Goal: Task Accomplishment & Management: Use online tool/utility

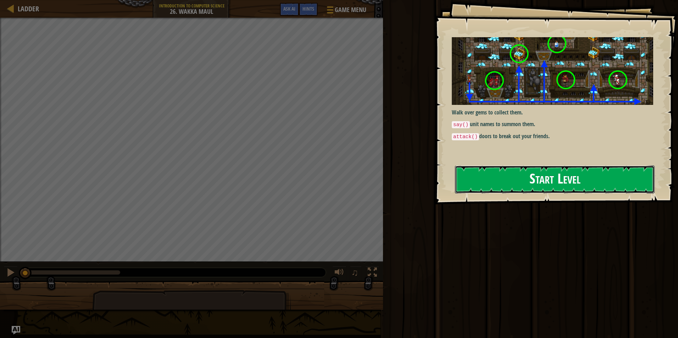
click at [536, 171] on button "Start Level" at bounding box center [555, 180] width 200 height 28
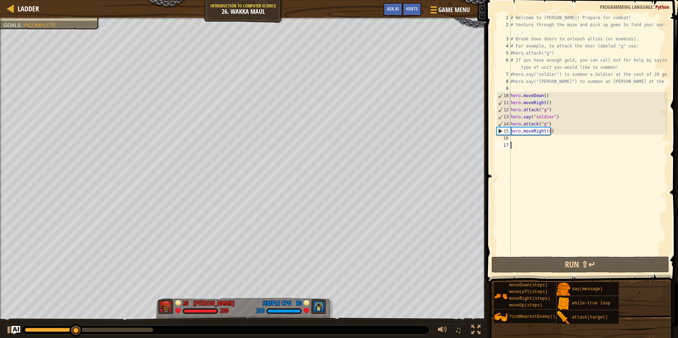
click at [558, 133] on div "# Welcome to [PERSON_NAME]! Prepare for combat! # Venture through the maze and …" at bounding box center [588, 141] width 158 height 255
type textarea "hero.moveRight(4)"
click at [556, 131] on div "# Welcome to [PERSON_NAME]! Prepare for combat! # Venture through the maze and …" at bounding box center [588, 141] width 158 height 255
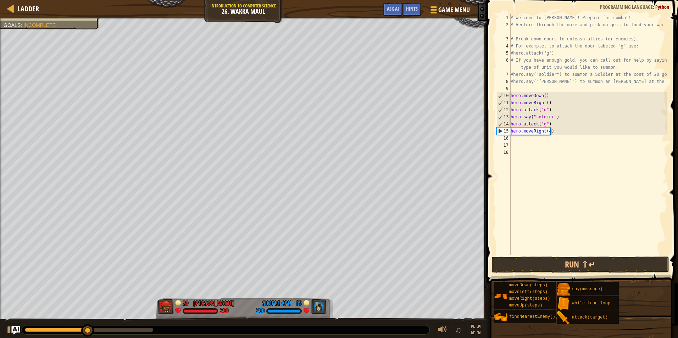
type textarea "up"
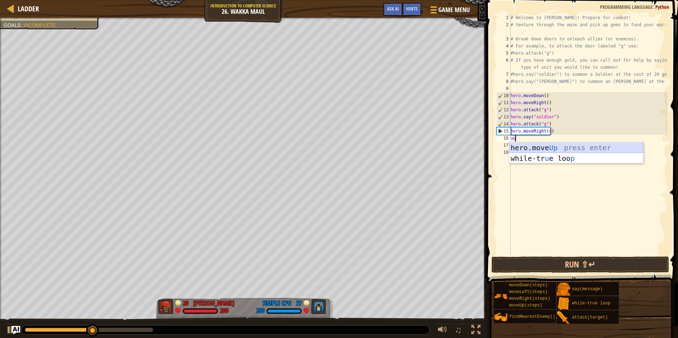
click at [548, 148] on div "hero.move Up press enter while-tr u e loo p press enter" at bounding box center [576, 164] width 134 height 43
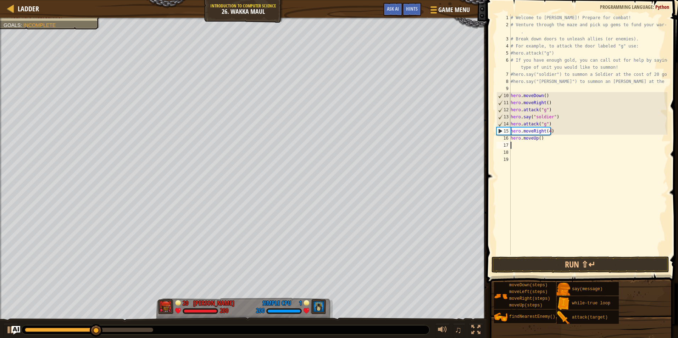
click at [538, 138] on div "# Welcome to [PERSON_NAME]! Prepare for combat! # Venture through the maze and …" at bounding box center [588, 141] width 158 height 255
type textarea "hero.moveUp(2)"
click at [549, 139] on div "# Welcome to [PERSON_NAME]! Prepare for combat! # Venture through the maze and …" at bounding box center [588, 141] width 158 height 255
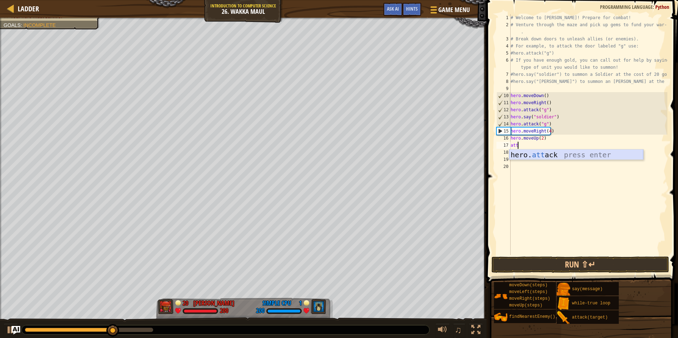
click at [557, 155] on div "hero. att ack press enter" at bounding box center [576, 166] width 134 height 32
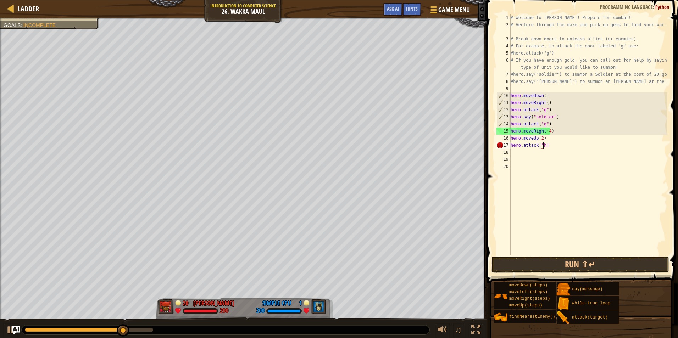
scroll to position [3, 2]
type textarea "hero.attack("h")"
click at [551, 147] on div "# Welcome to [PERSON_NAME]! Prepare for combat! # Venture through the maze and …" at bounding box center [588, 141] width 158 height 255
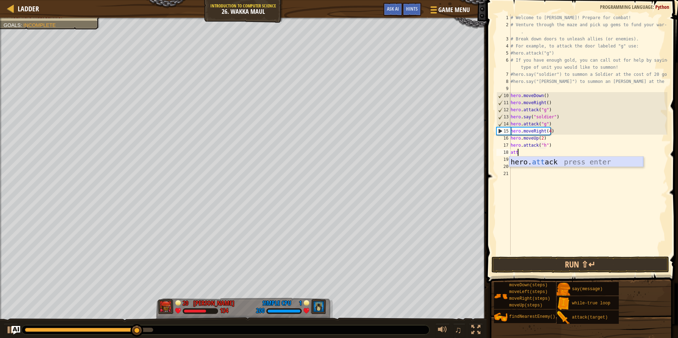
click at [561, 159] on div "hero. att ack press enter" at bounding box center [576, 173] width 134 height 32
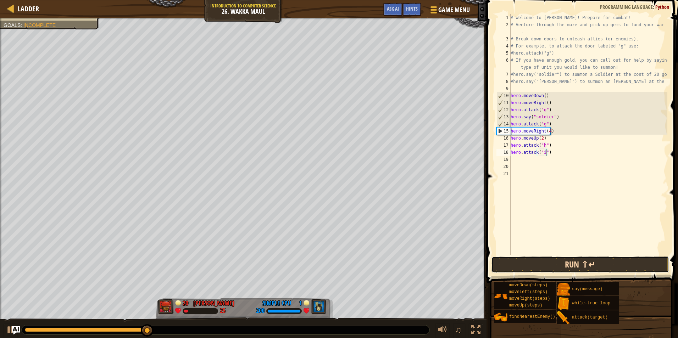
click at [553, 261] on button "Run ⇧↵" at bounding box center [581, 265] width 178 height 16
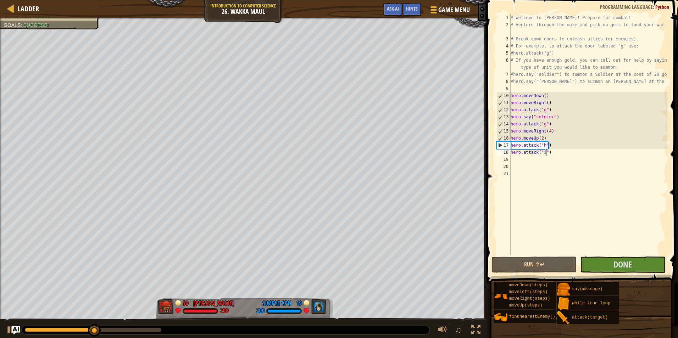
click at [542, 139] on div "# Welcome to [PERSON_NAME]! Prepare for combat! # Venture through the maze and …" at bounding box center [588, 141] width 158 height 255
type textarea "hero.moveUp()"
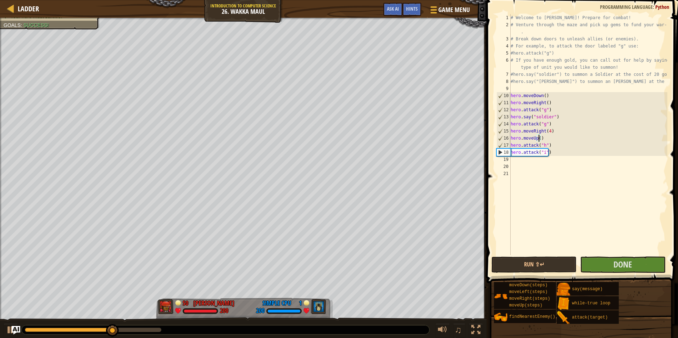
click at [566, 182] on div "# Welcome to [PERSON_NAME]! Prepare for combat! # Venture through the maze and …" at bounding box center [588, 141] width 158 height 255
click at [563, 260] on button "Run ⇧↵" at bounding box center [534, 265] width 85 height 16
click at [523, 156] on div "# Welcome to [PERSON_NAME]! Prepare for combat! # Venture through the maze and …" at bounding box center [588, 141] width 158 height 255
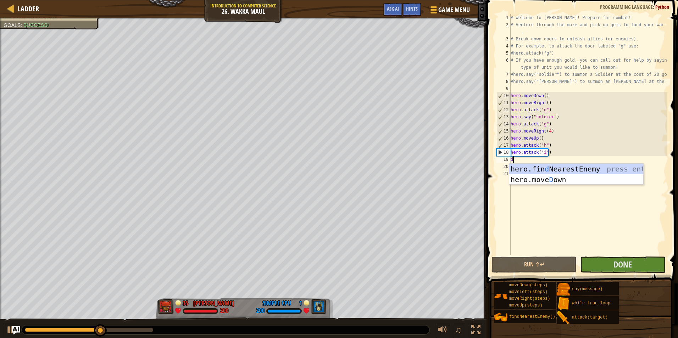
type textarea "do"
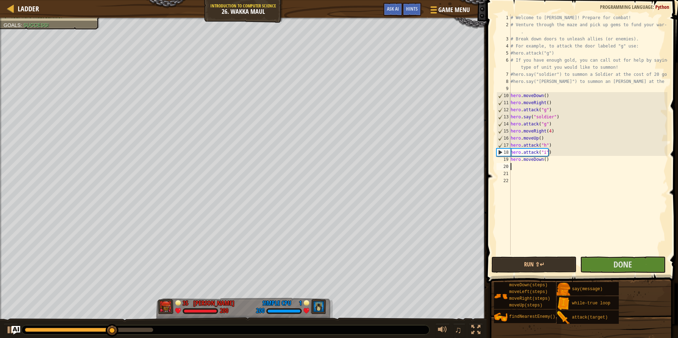
click at [535, 164] on div "# Welcome to [PERSON_NAME]! Prepare for combat! # Venture through the maze and …" at bounding box center [588, 141] width 158 height 255
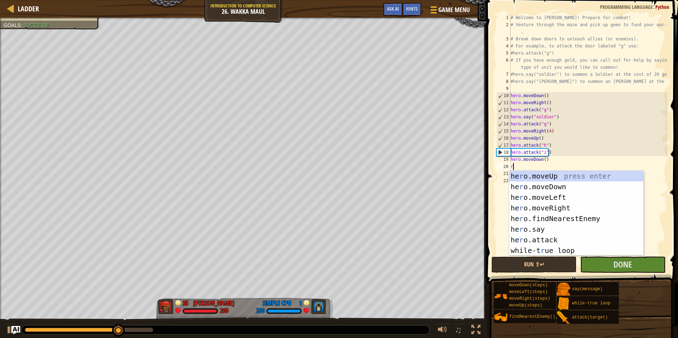
type textarea "ri"
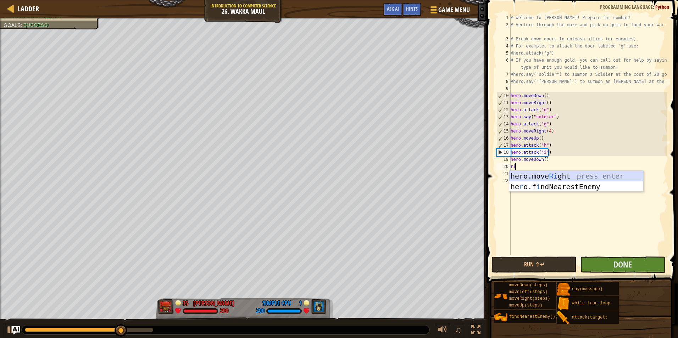
click at [541, 178] on div "hero.move Ri ght press enter he r o.f i ndNearestEnemy press enter" at bounding box center [576, 192] width 134 height 43
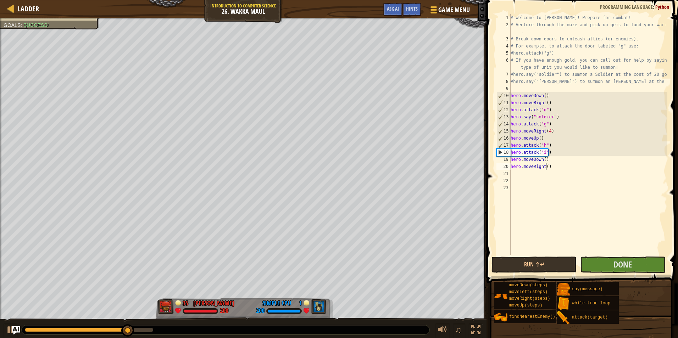
click at [546, 167] on div "# Welcome to [PERSON_NAME]! Prepare for combat! # Venture through the maze and …" at bounding box center [588, 141] width 158 height 255
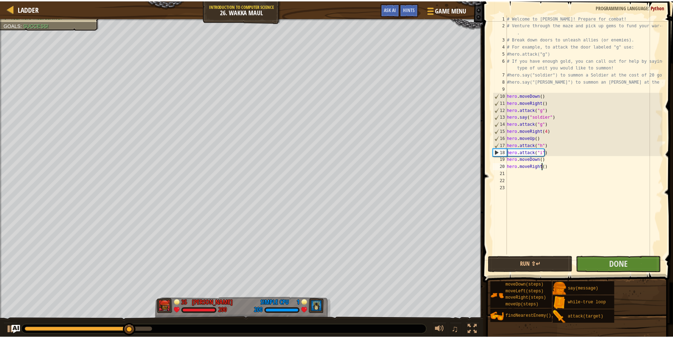
scroll to position [3, 3]
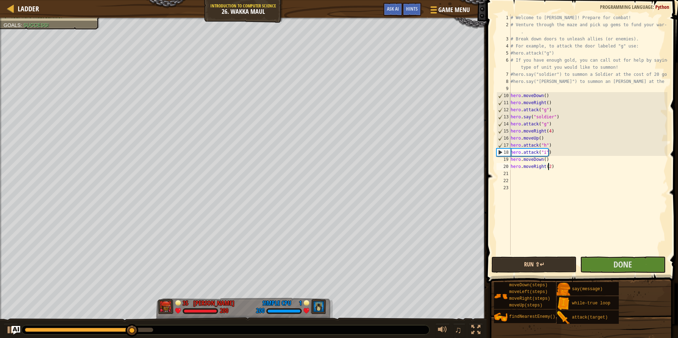
type textarea "hero.moveRight(2)"
click at [551, 265] on button "Run ⇧↵" at bounding box center [534, 265] width 85 height 16
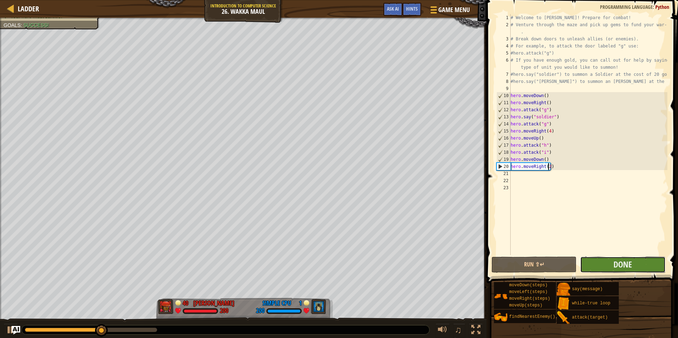
click at [610, 269] on button "Done" at bounding box center [622, 265] width 85 height 16
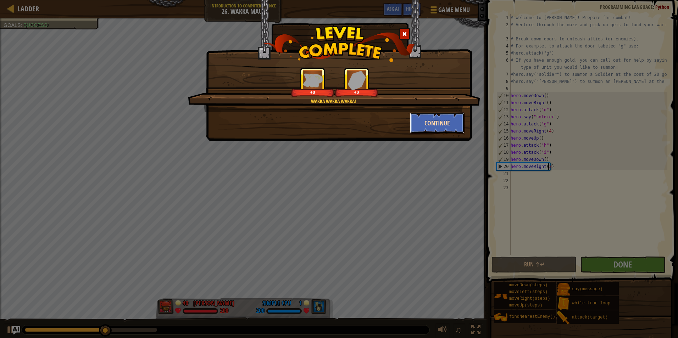
click at [433, 120] on button "Continue" at bounding box center [437, 122] width 55 height 21
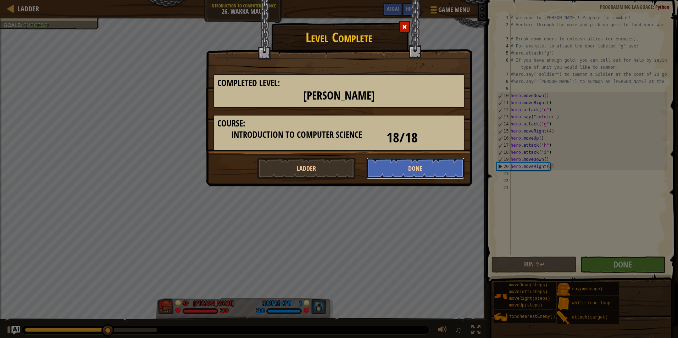
click at [410, 169] on button "Done" at bounding box center [415, 168] width 99 height 21
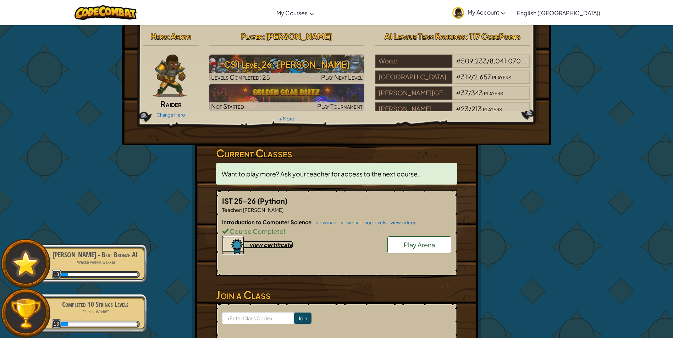
click at [282, 242] on div "view certificate" at bounding box center [271, 244] width 44 height 7
